Goal: Transaction & Acquisition: Purchase product/service

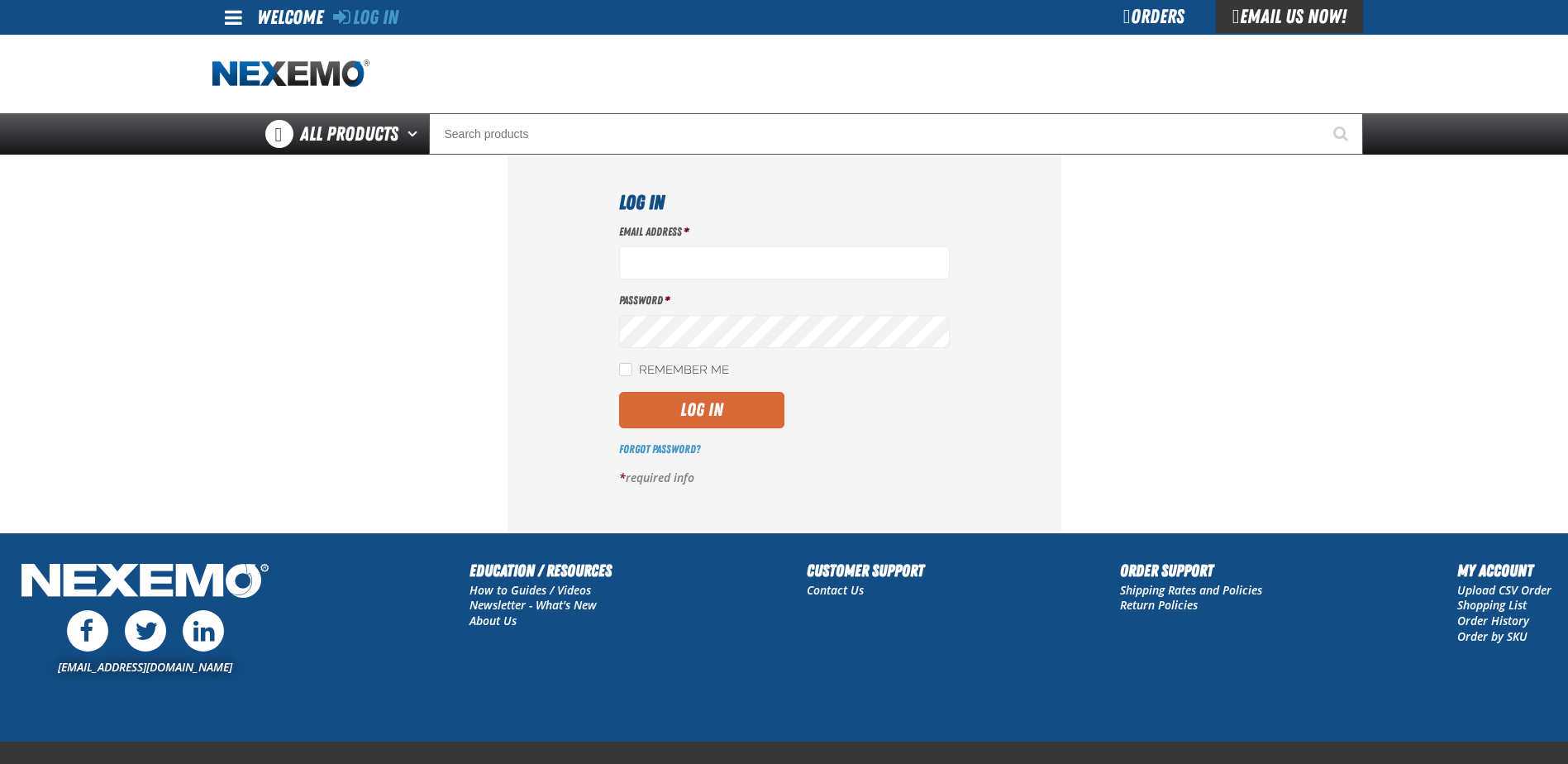
type input "[EMAIL_ADDRESS][DOMAIN_NAME]"
click at [694, 405] on button "Log In" at bounding box center [702, 410] width 166 height 36
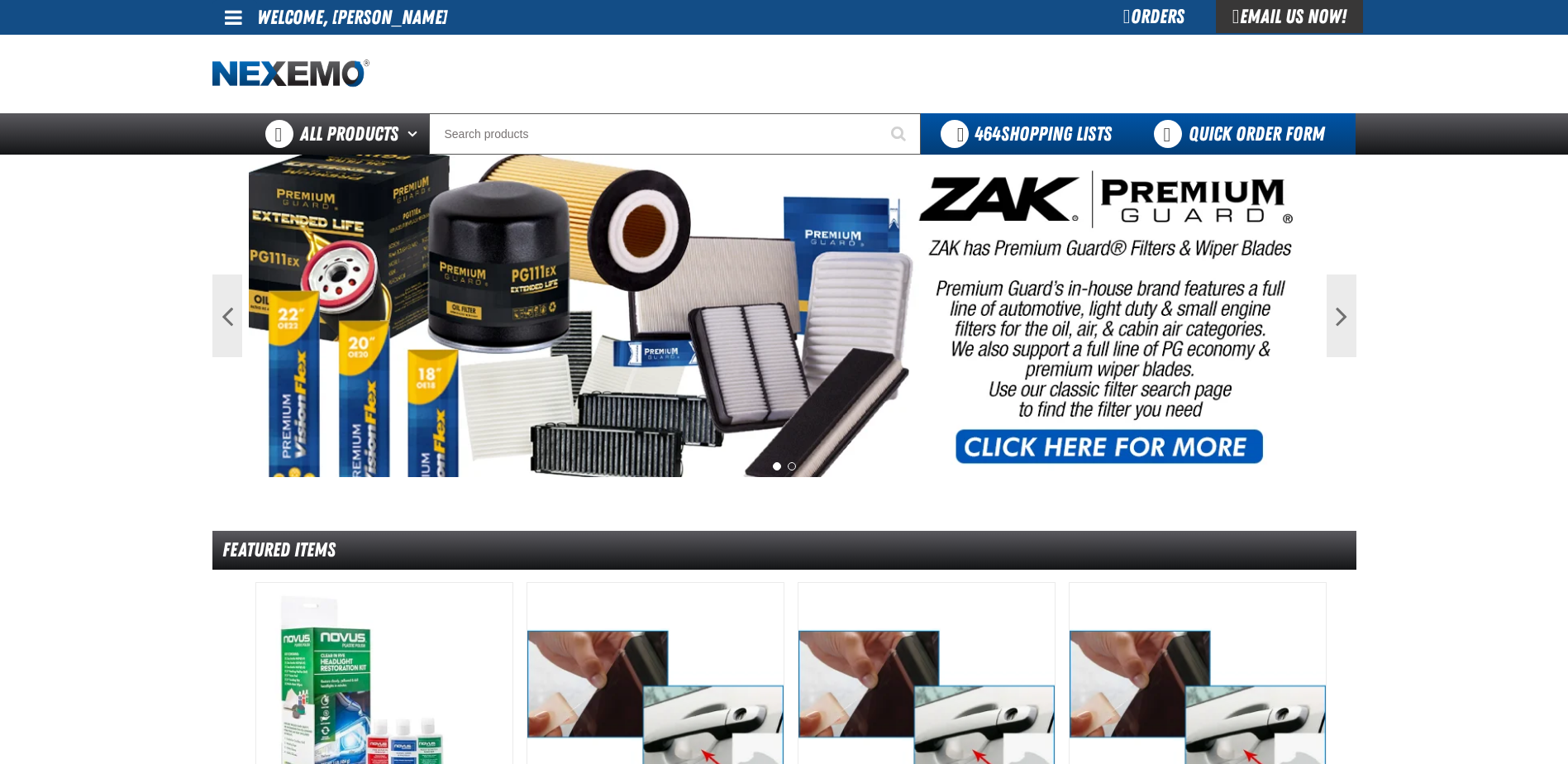
click at [1250, 127] on link "Quick Order Form" at bounding box center [1243, 133] width 224 height 41
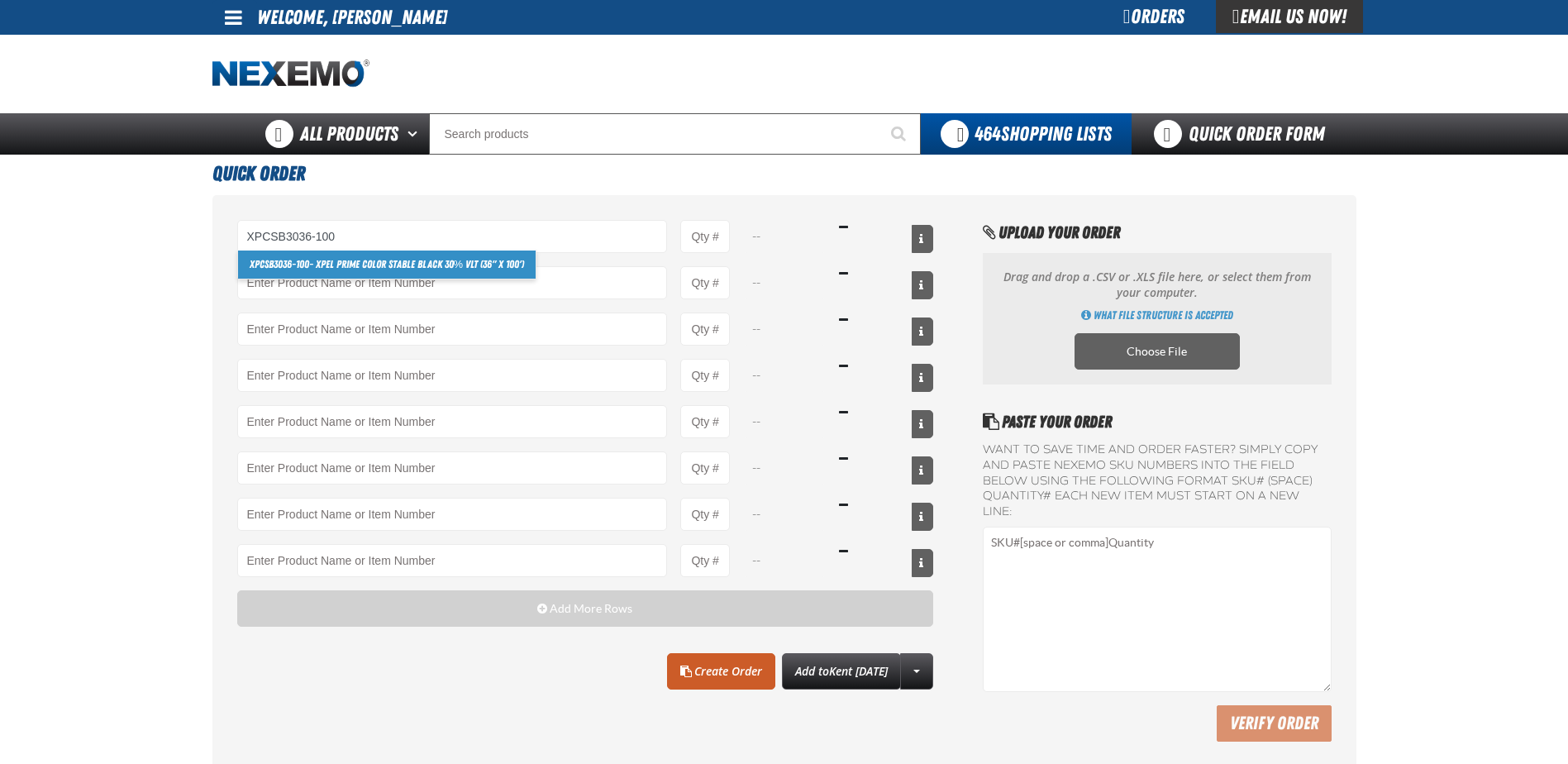
click at [466, 260] on link "XPCSB3036-100 - XPEL PRIME Color Stable Black 30% VLT (36" x 100')" at bounding box center [387, 264] width 299 height 29
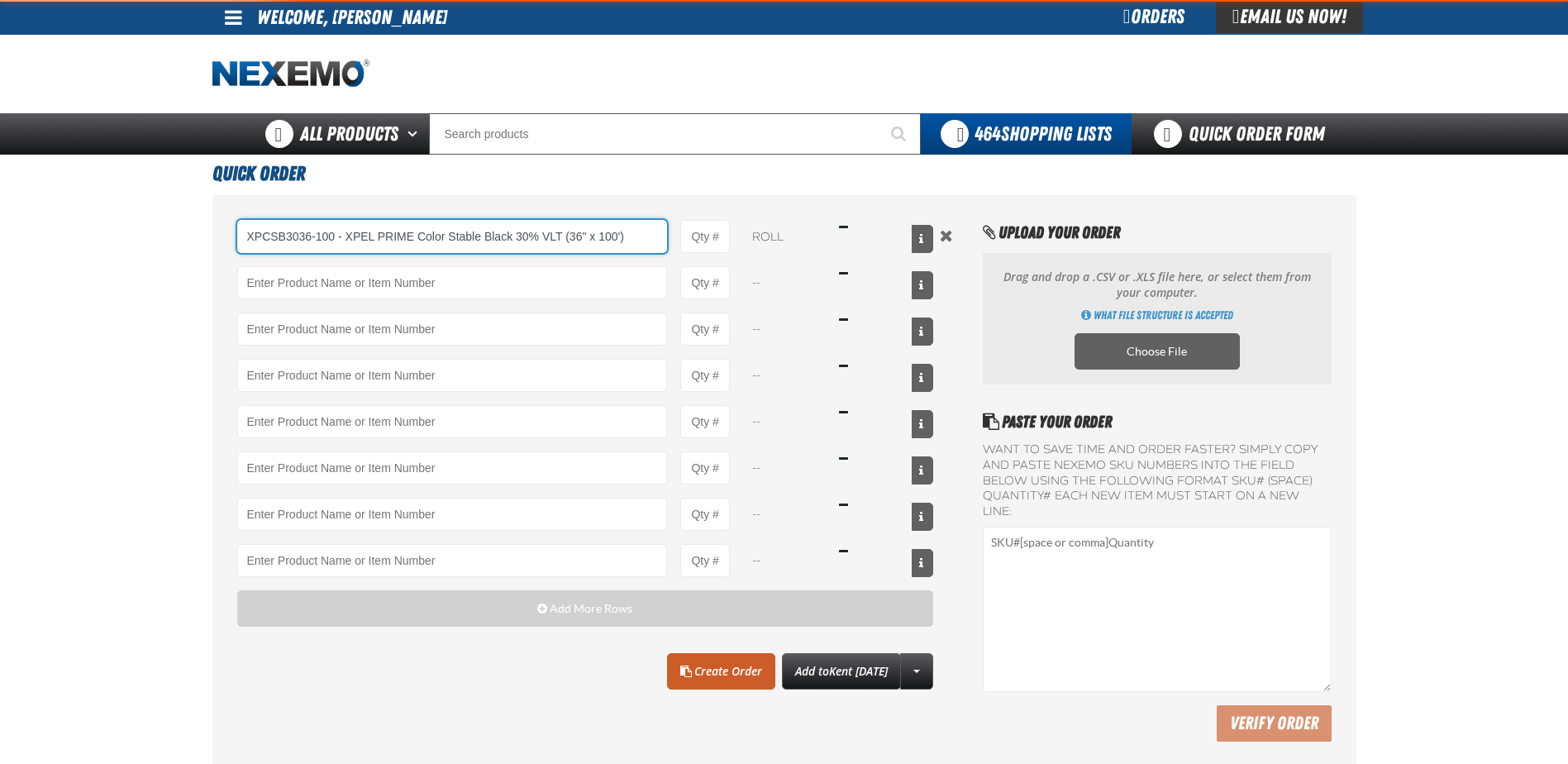
type input "XPCSB3036-100 - XPEL PRIME Color Stable Black 30% VLT (36&quot; x 100&#x27;)"
type input "1"
select select "roll"
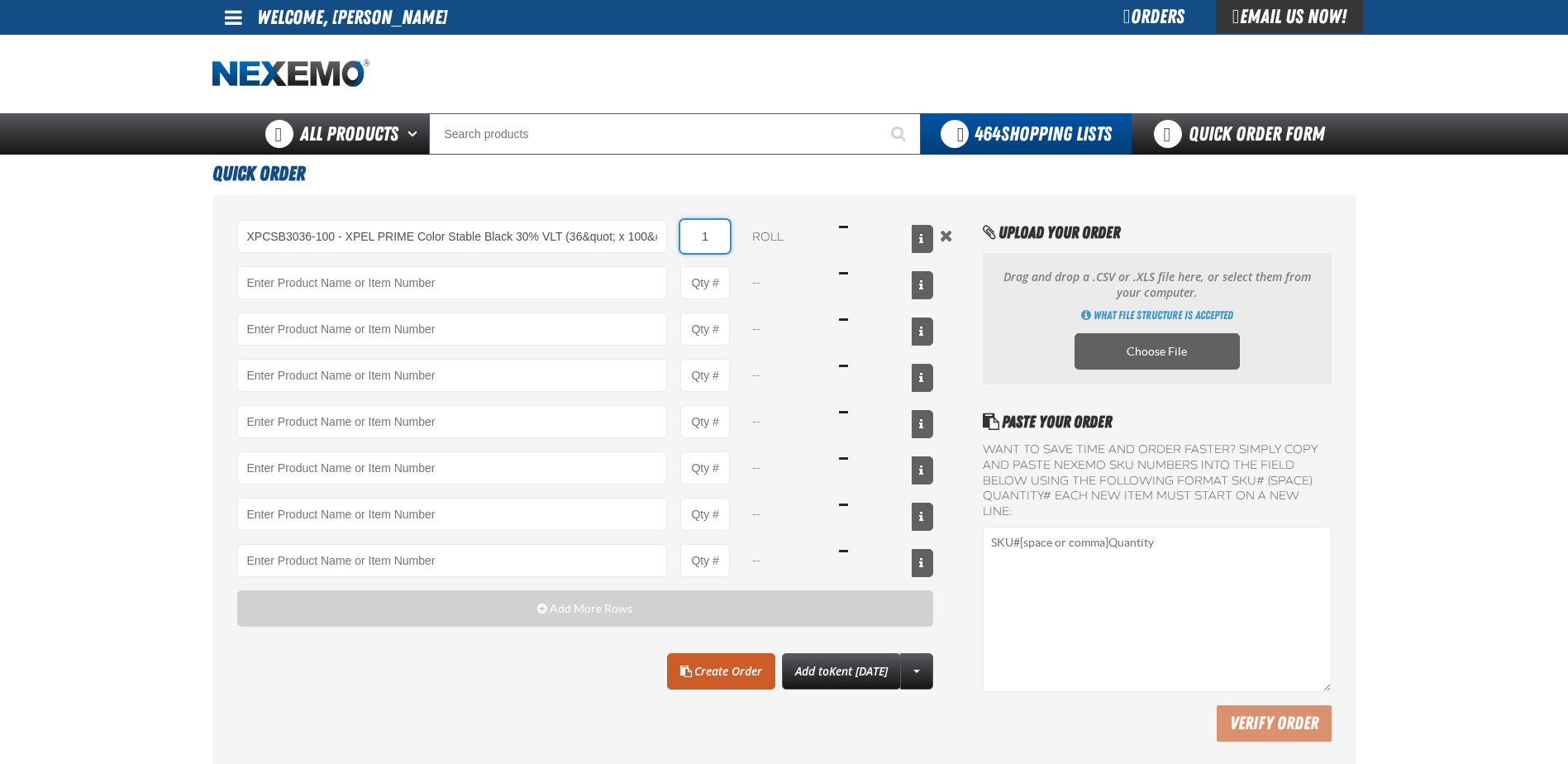
type input "XPCSB3036-100 - XPEL PRIME Color Stable Black 30% VLT (36&quot; x 100&#x27;)"
type input "8"
click at [714, 669] on link "Create Order" at bounding box center [721, 671] width 108 height 36
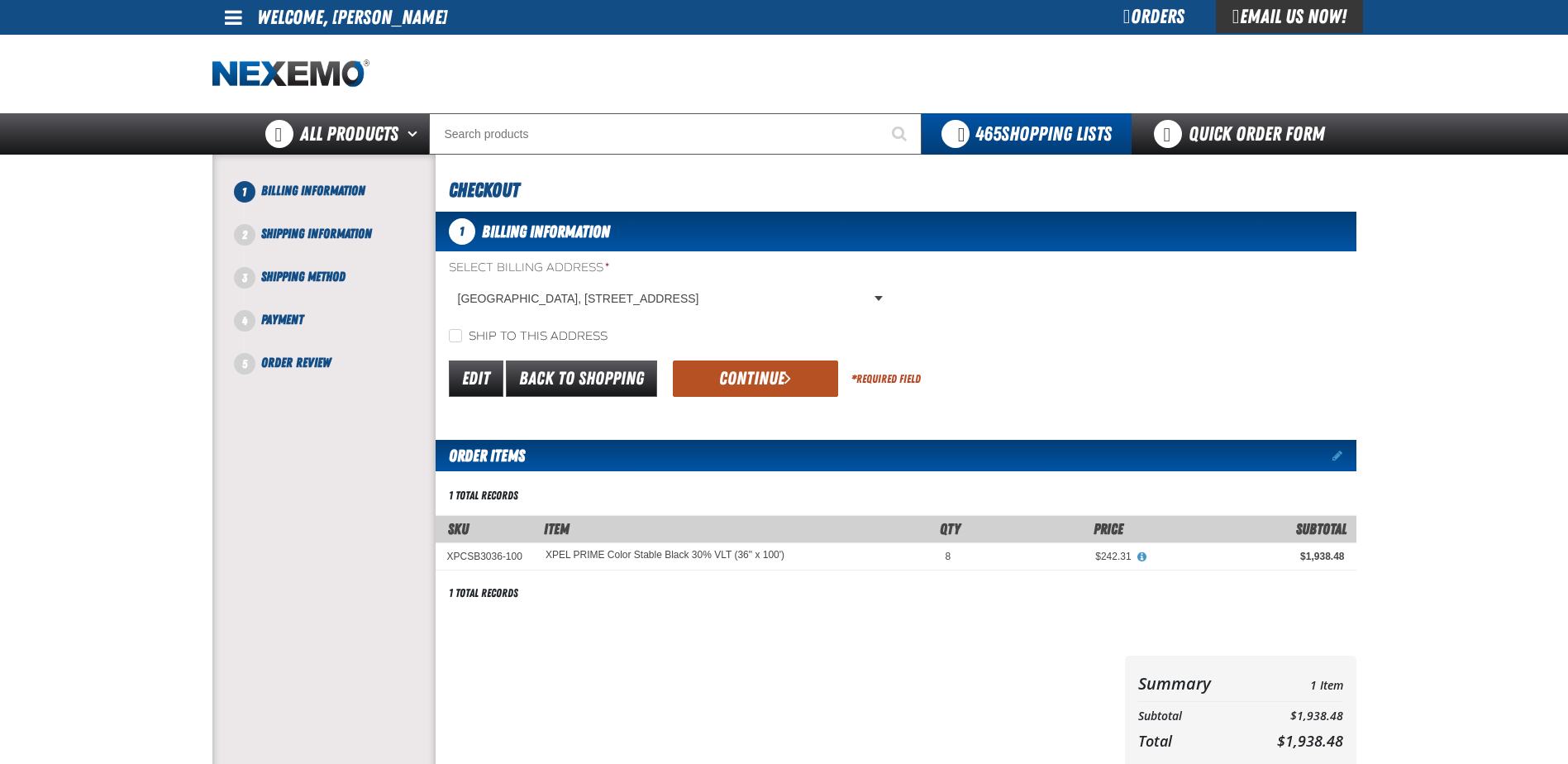
click at [738, 374] on button "Continue" at bounding box center [755, 379] width 166 height 36
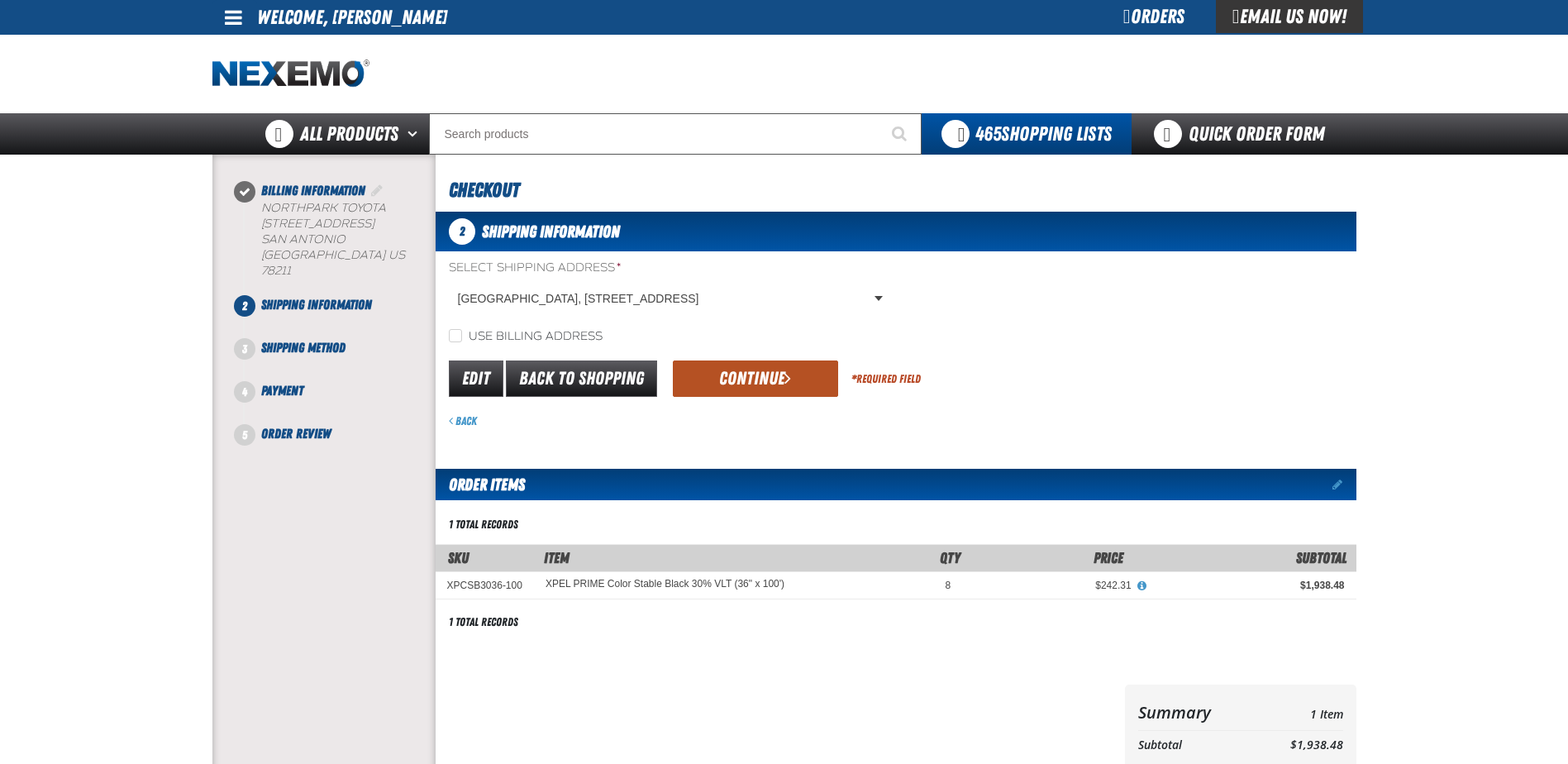
click at [766, 373] on button "Continue" at bounding box center [755, 379] width 166 height 36
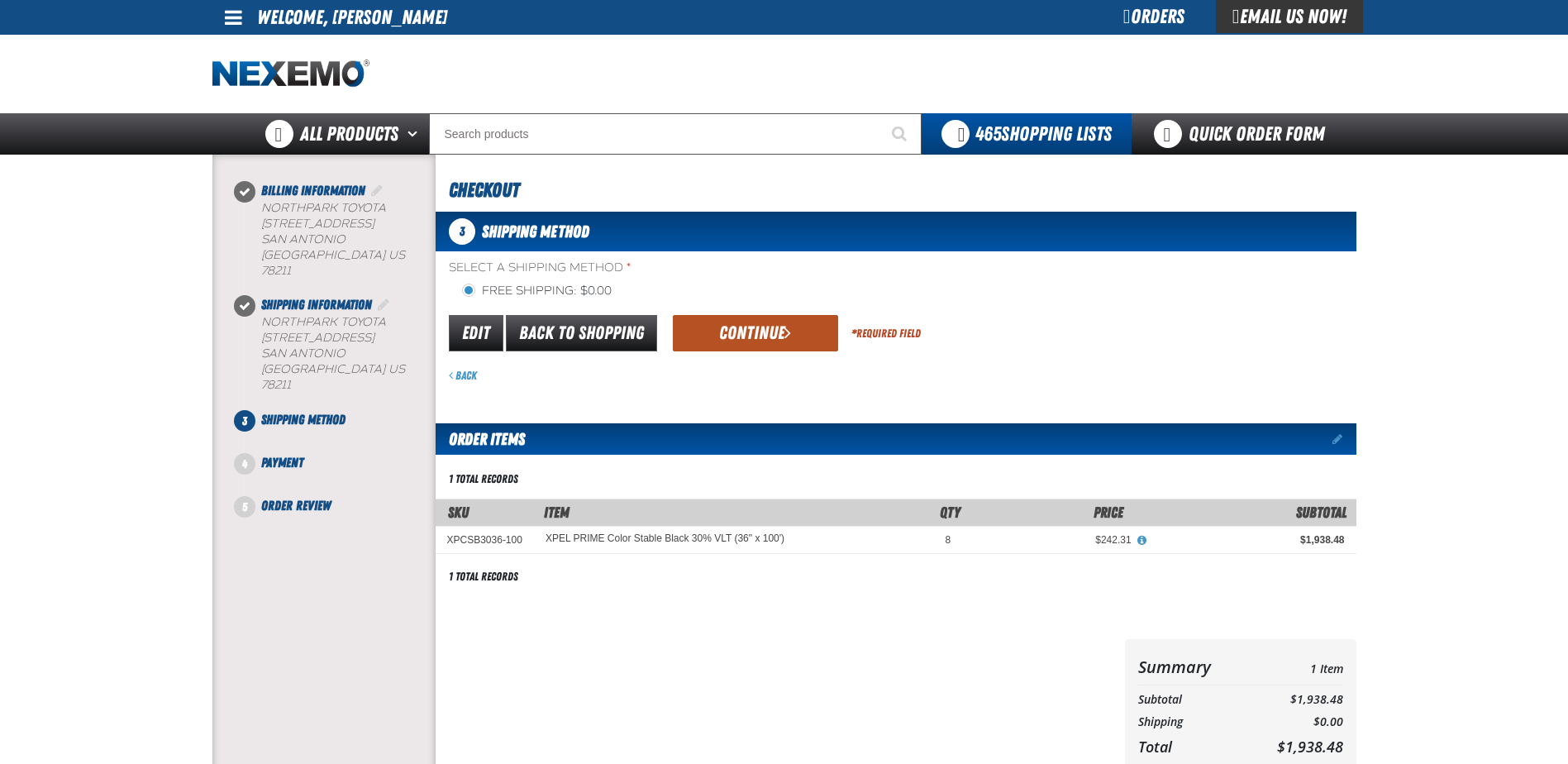
click at [730, 329] on button "Continue" at bounding box center [755, 333] width 166 height 36
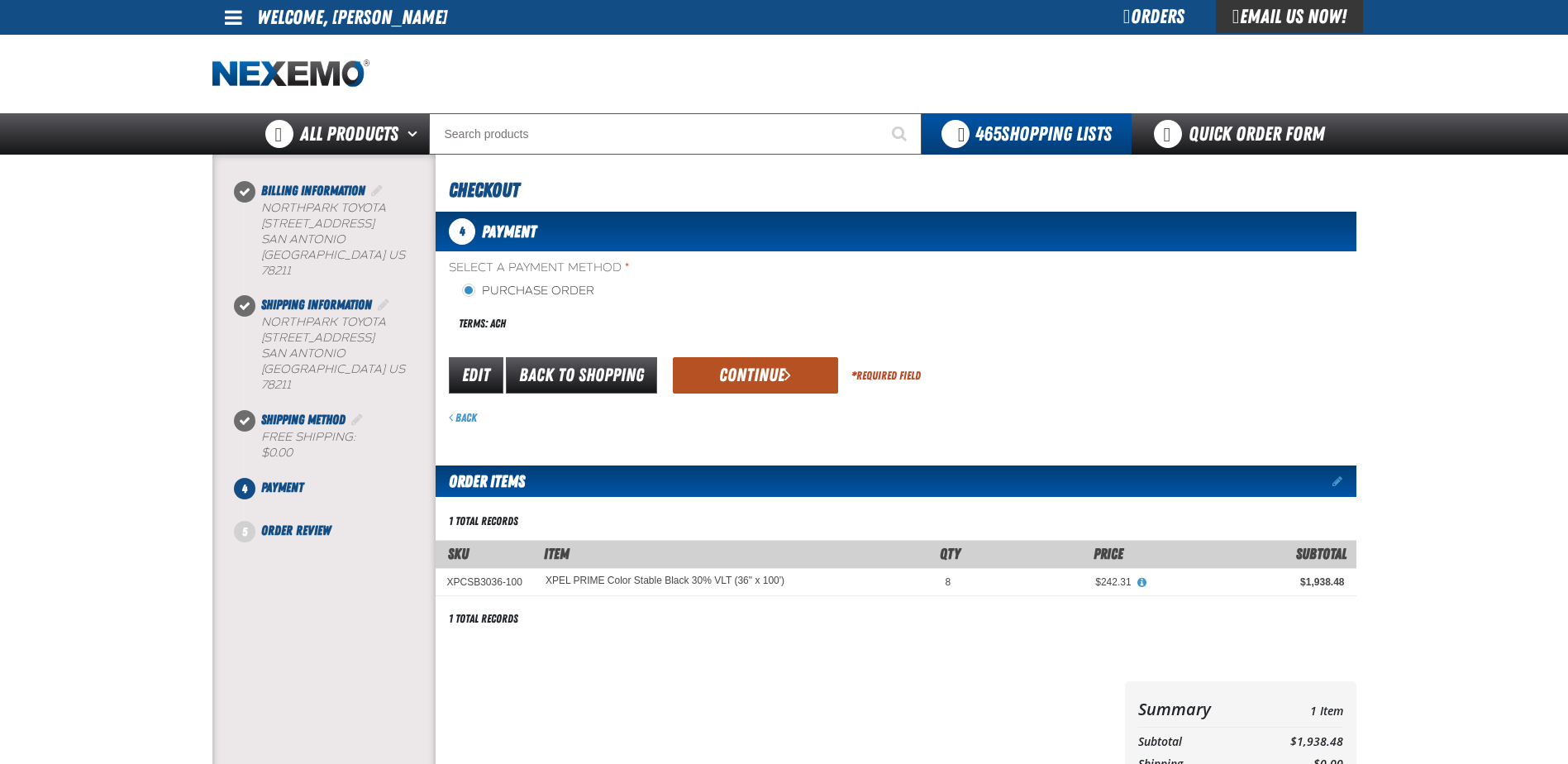
click at [737, 366] on button "Continue" at bounding box center [755, 375] width 166 height 36
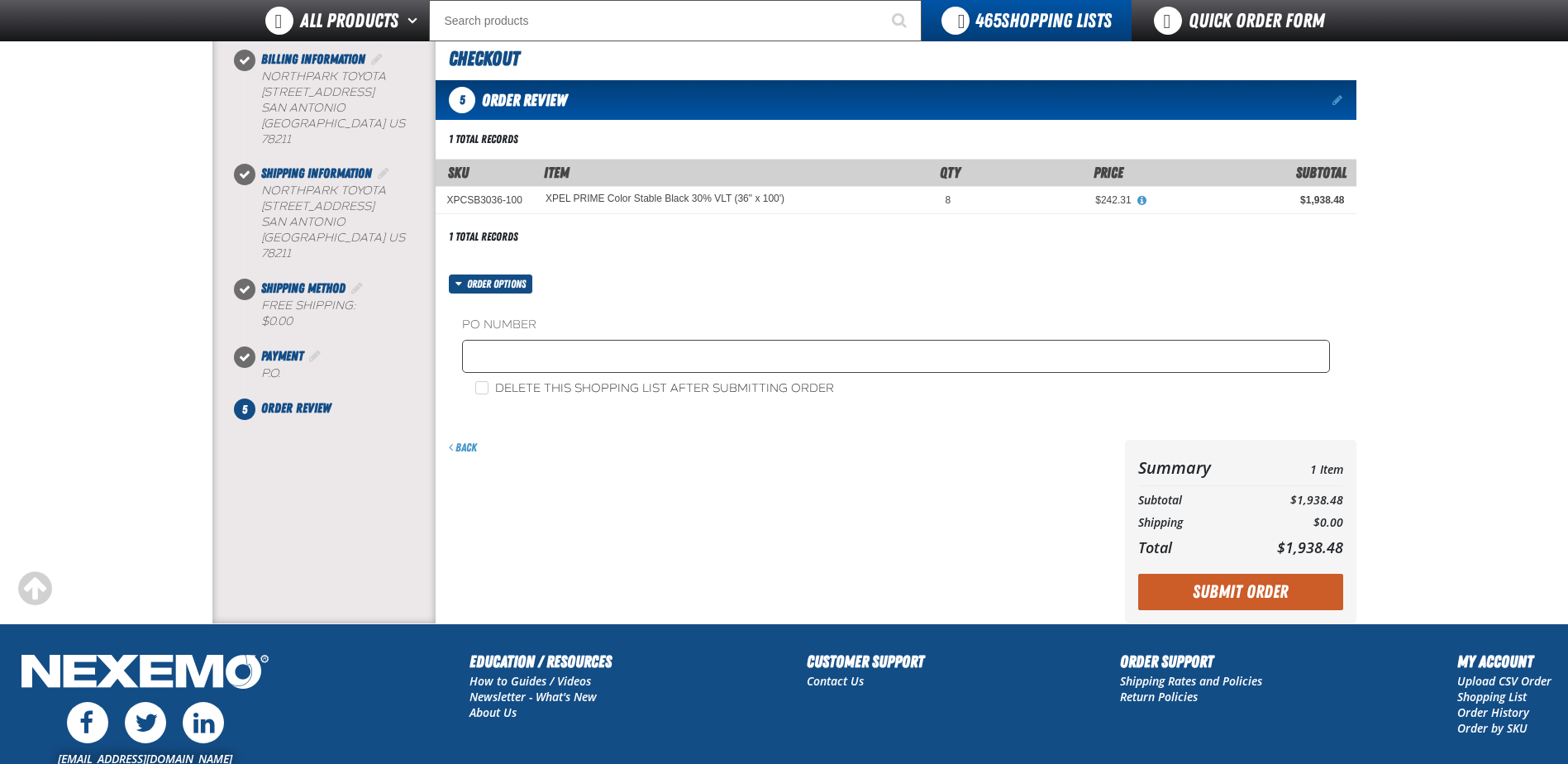
scroll to position [266, 0]
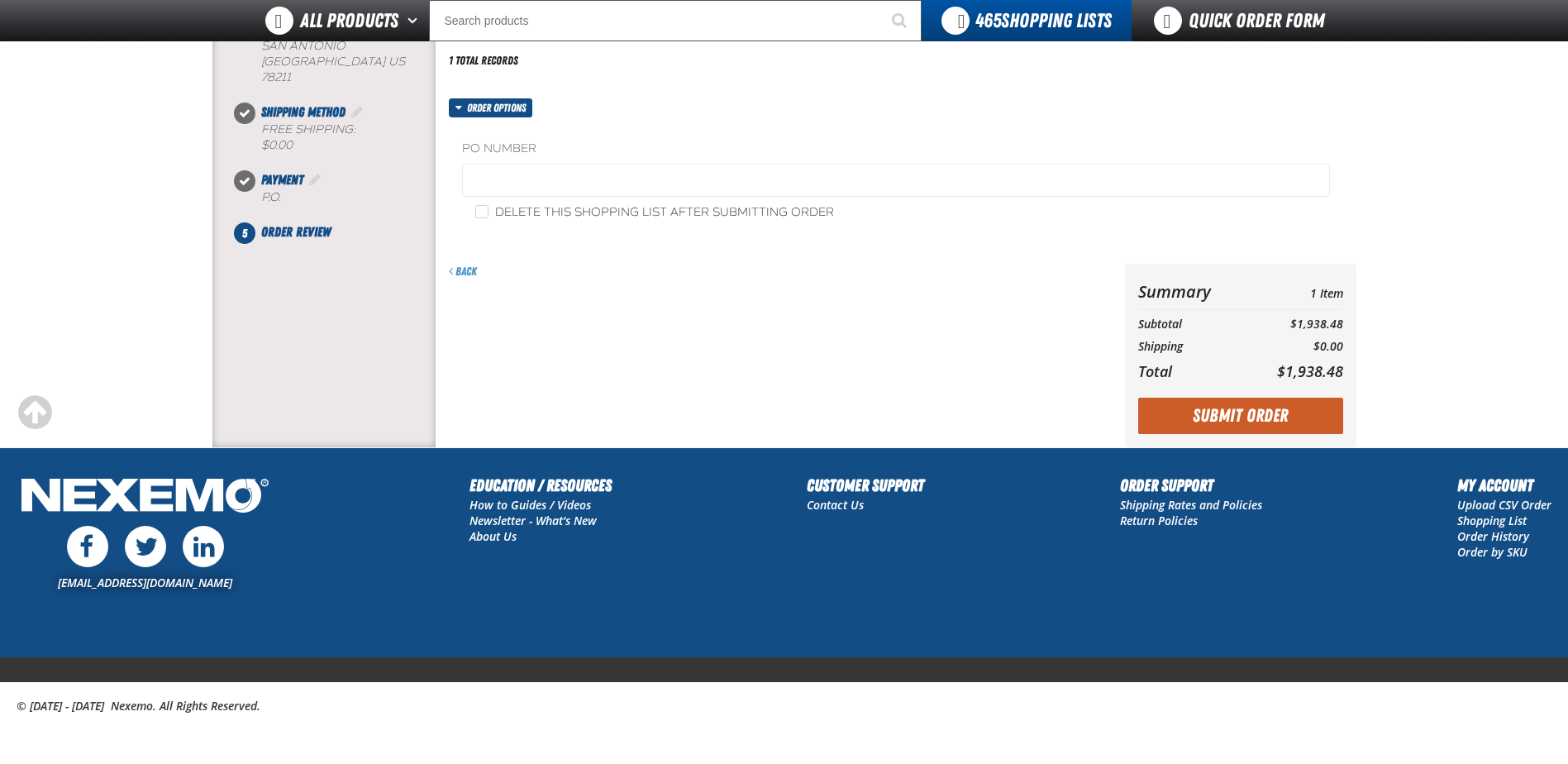
click at [578, 156] on label "PO Number" at bounding box center [896, 149] width 868 height 16
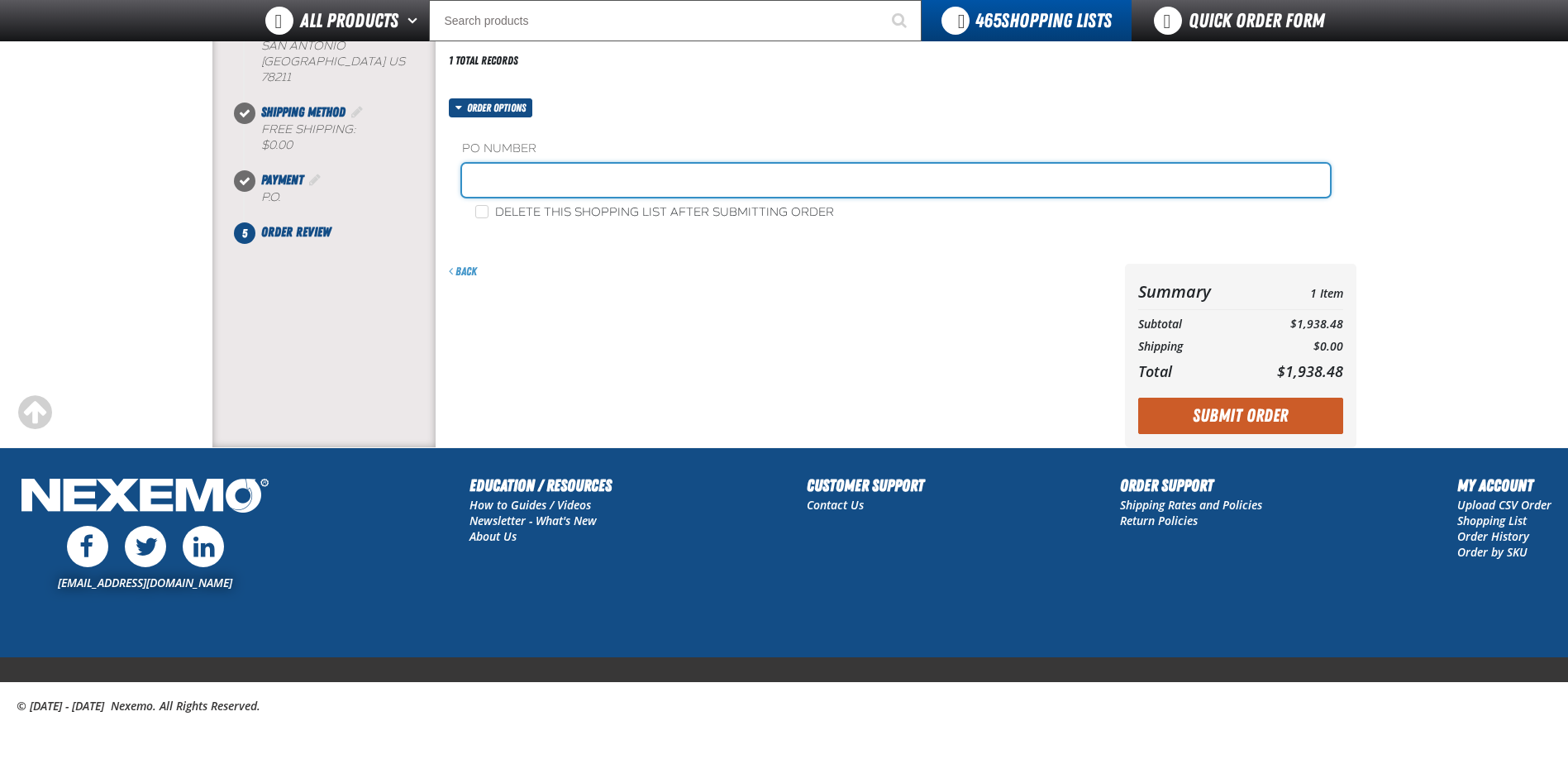
click at [595, 181] on input "text" at bounding box center [896, 180] width 868 height 33
type input "T091725"
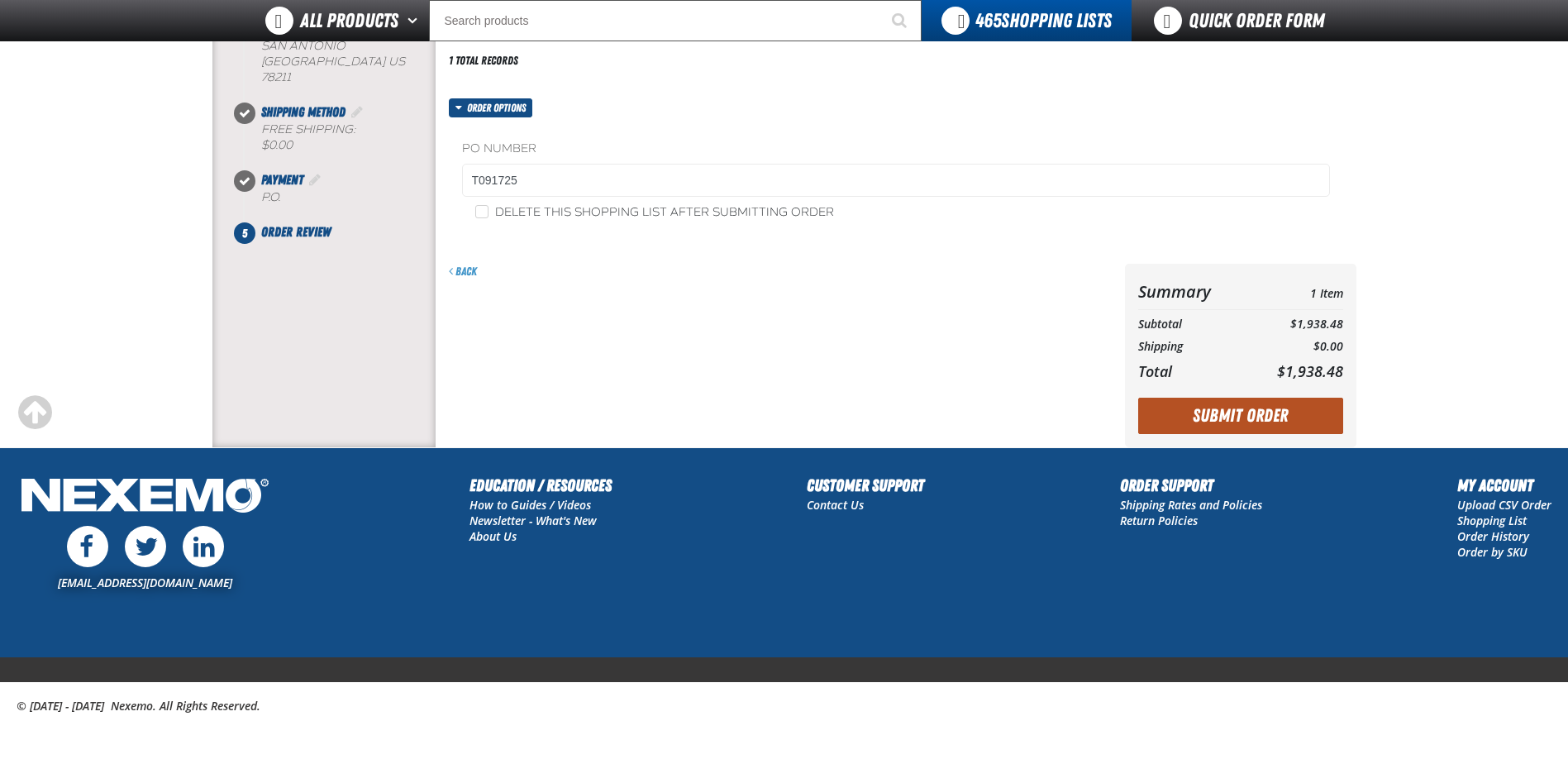
click at [1257, 410] on button "Submit Order" at bounding box center [1240, 416] width 205 height 36
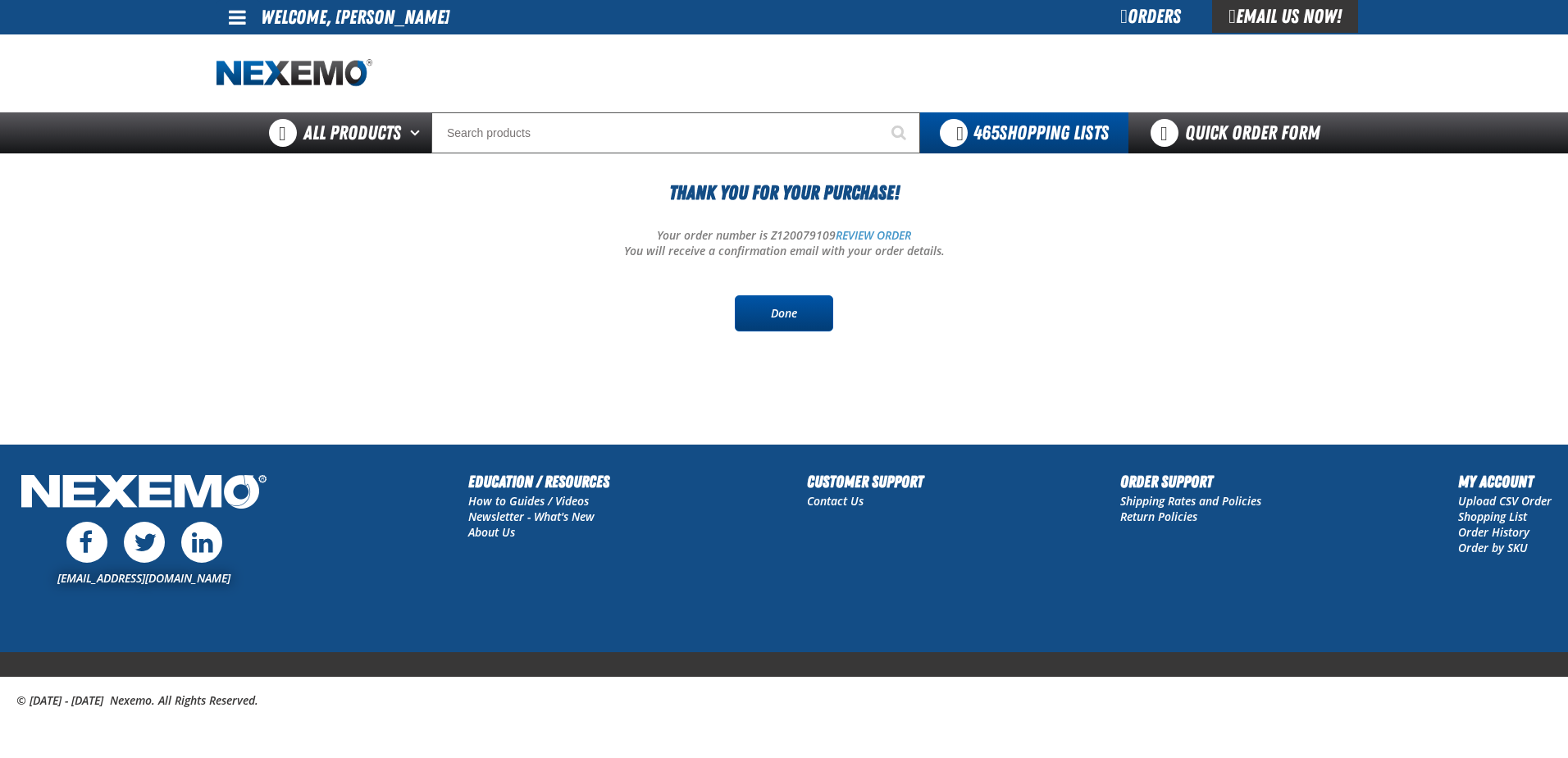
click at [788, 328] on link "Done" at bounding box center [784, 313] width 98 height 36
